Goal: Task Accomplishment & Management: Use online tool/utility

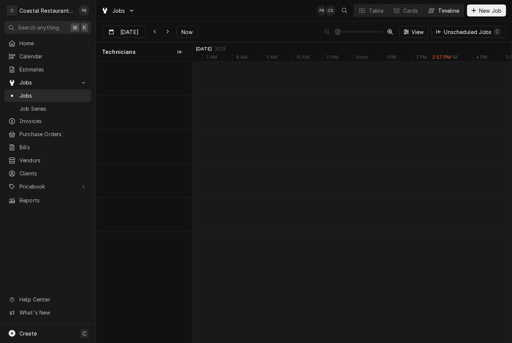
scroll to position [0, 6319]
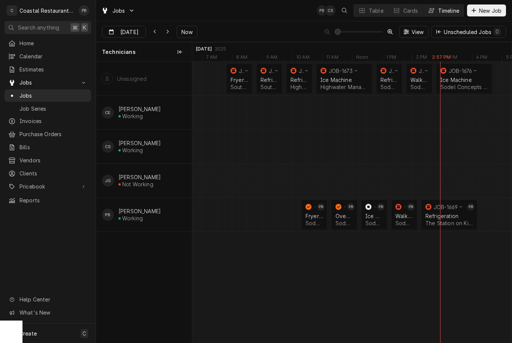
click at [405, 215] on div "Walk In Freezer" at bounding box center [404, 216] width 18 height 6
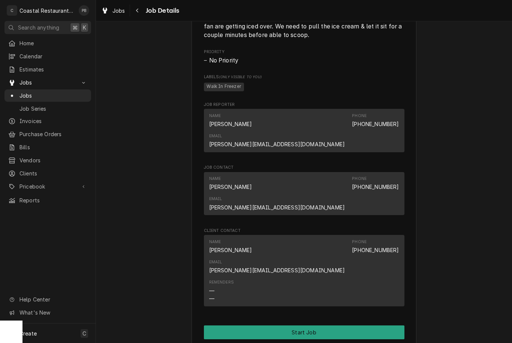
scroll to position [383, 0]
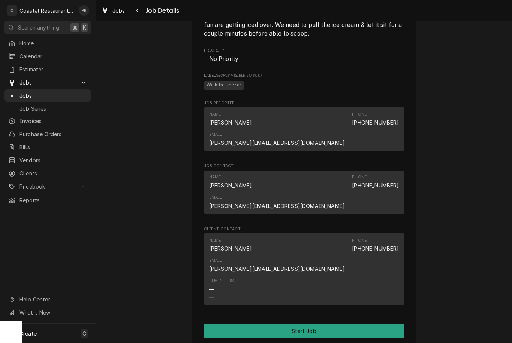
click at [338, 324] on button "Start Job" at bounding box center [304, 331] width 200 height 14
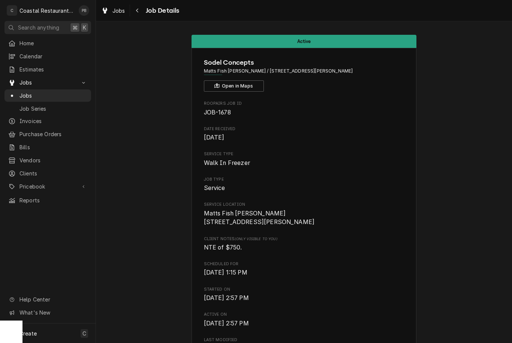
click at [34, 92] on span "Jobs" at bounding box center [53, 96] width 68 height 8
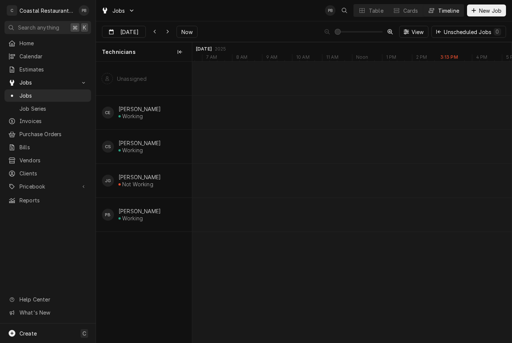
scroll to position [0, 6319]
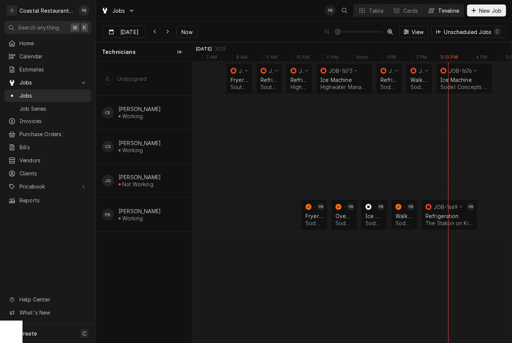
click at [166, 30] on icon "Dynamic Content Wrapper" at bounding box center [167, 31] width 3 height 5
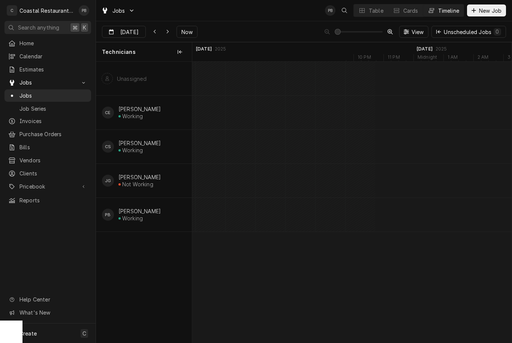
scroll to position [0, 6892]
type input "Sep 23"
click at [315, 218] on div "Oven Repair" at bounding box center [312, 216] width 18 height 6
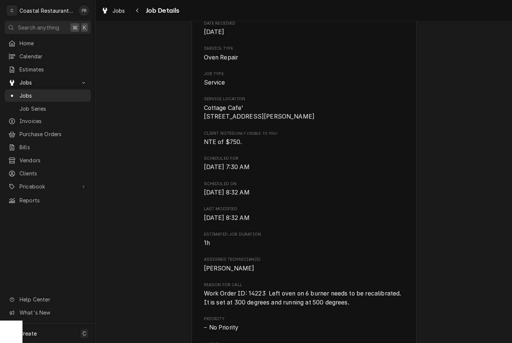
scroll to position [193, 0]
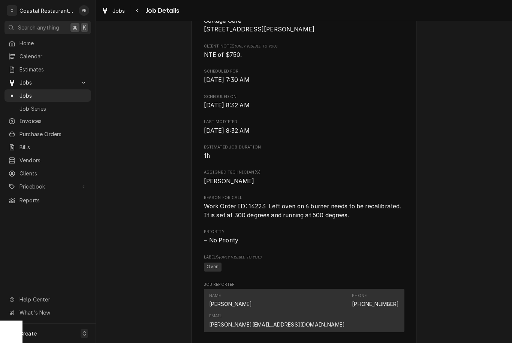
click at [38, 92] on span "Jobs" at bounding box center [53, 96] width 68 height 8
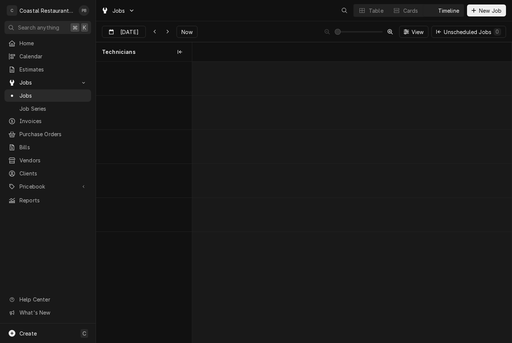
scroll to position [0, 6321]
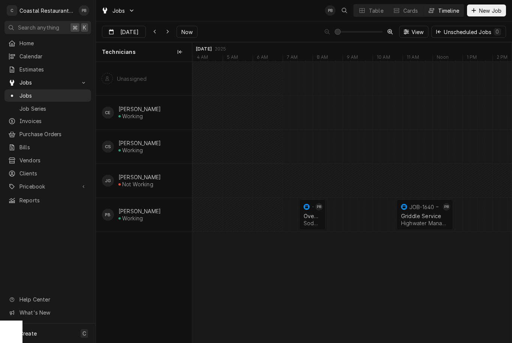
click at [158, 28] on button "Dynamic Content Wrapper" at bounding box center [155, 32] width 12 height 12
type input "[DATE]"
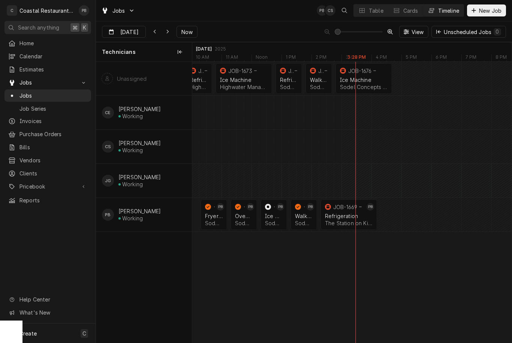
click at [356, 215] on div "Refrigeration" at bounding box center [349, 216] width 48 height 6
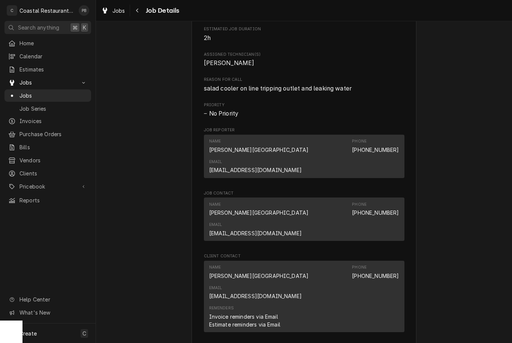
scroll to position [315, 0]
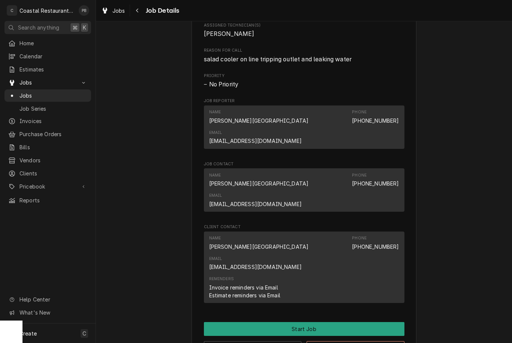
click at [318, 322] on button "Start Job" at bounding box center [304, 329] width 200 height 14
